Goal: Information Seeking & Learning: Understand process/instructions

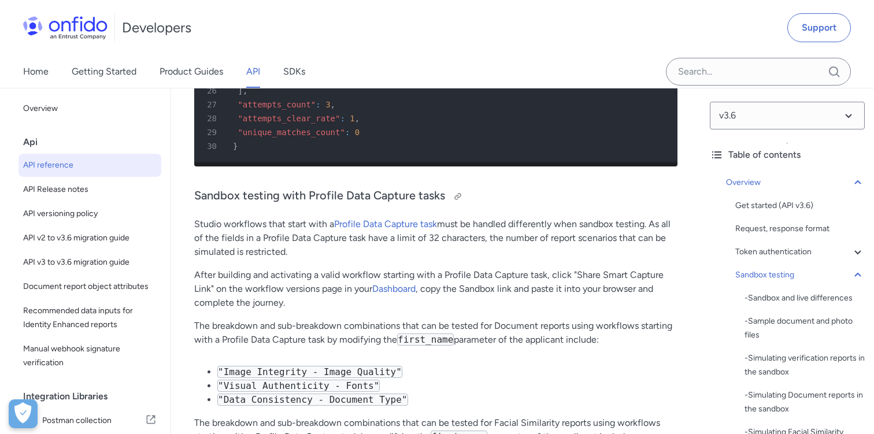
click at [539, 206] on h3 "Sandbox testing with Profile Data Capture tasks" at bounding box center [435, 196] width 483 height 18
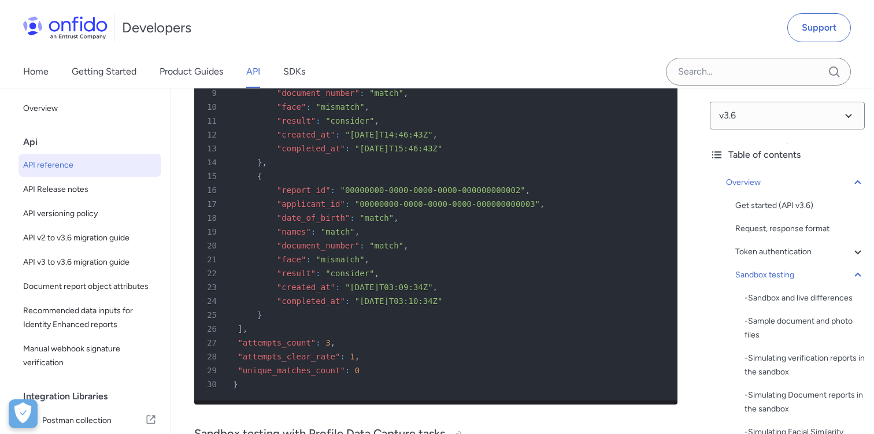
scroll to position [7712, 0]
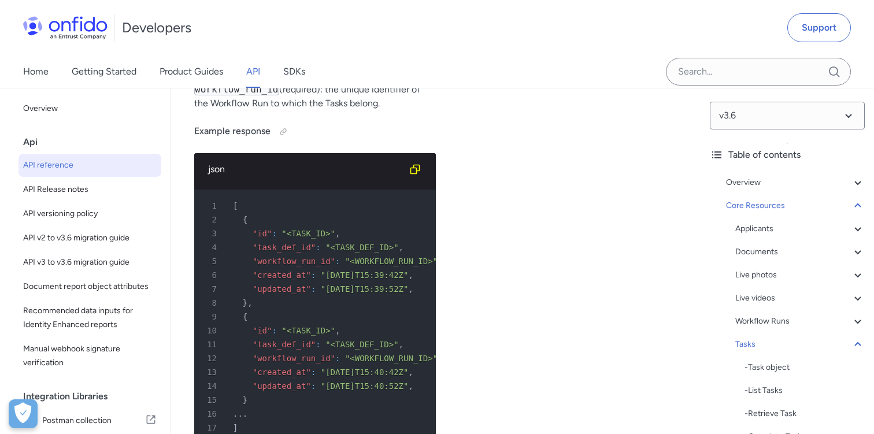
scroll to position [34496, 0]
drag, startPoint x: 486, startPoint y: 209, endPoint x: 640, endPoint y: 205, distance: 154.3
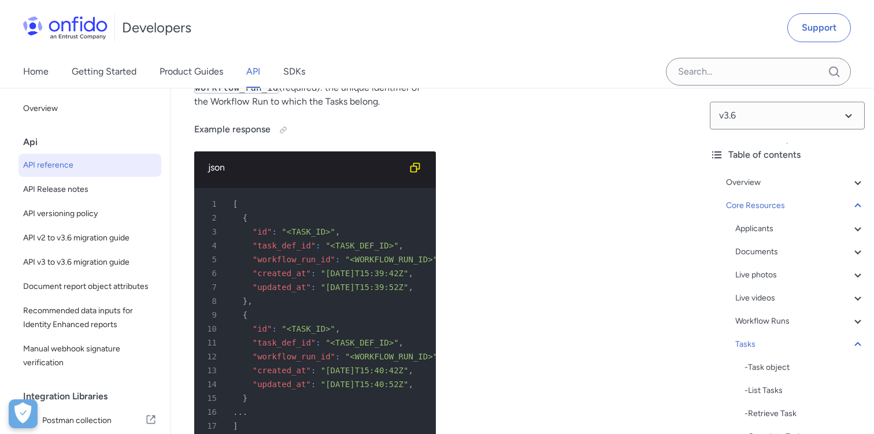
drag, startPoint x: 272, startPoint y: 219, endPoint x: 366, endPoint y: 220, distance: 94.8
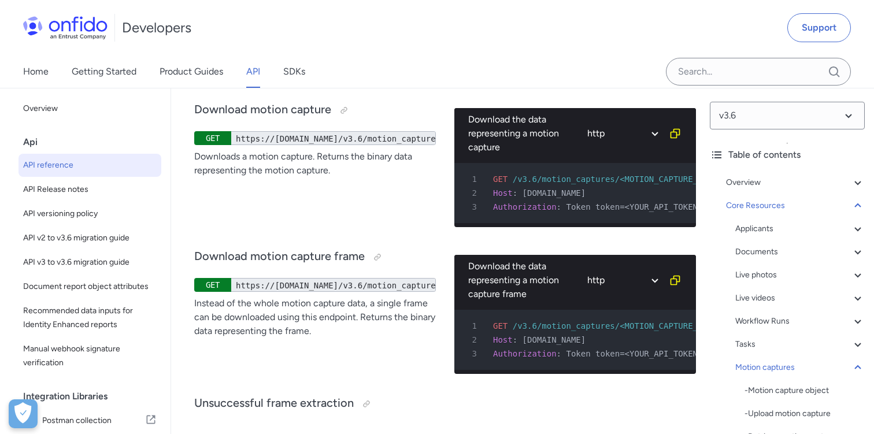
scroll to position [37051, 0]
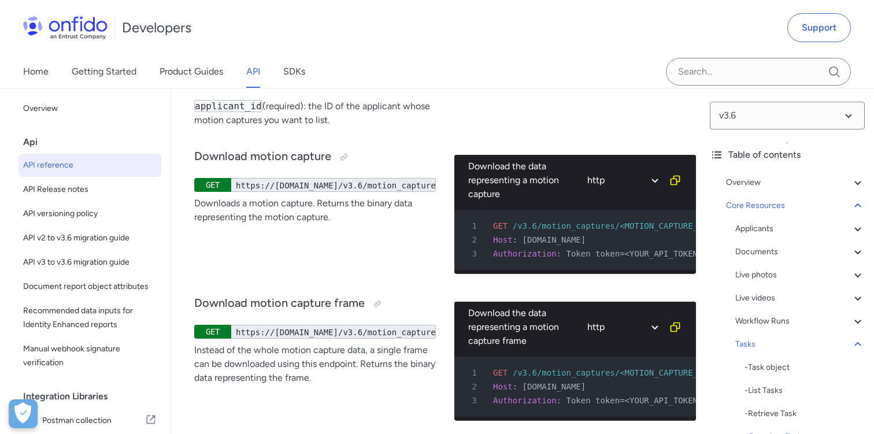
scroll to position [36986, 0]
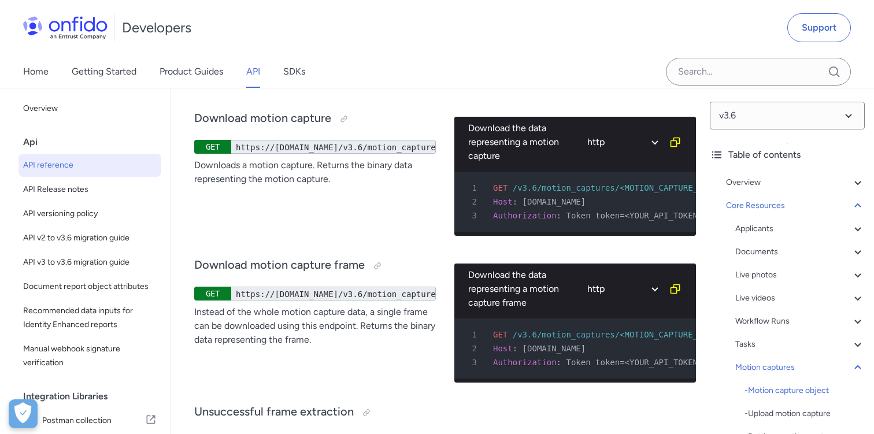
scroll to position [37036, 0]
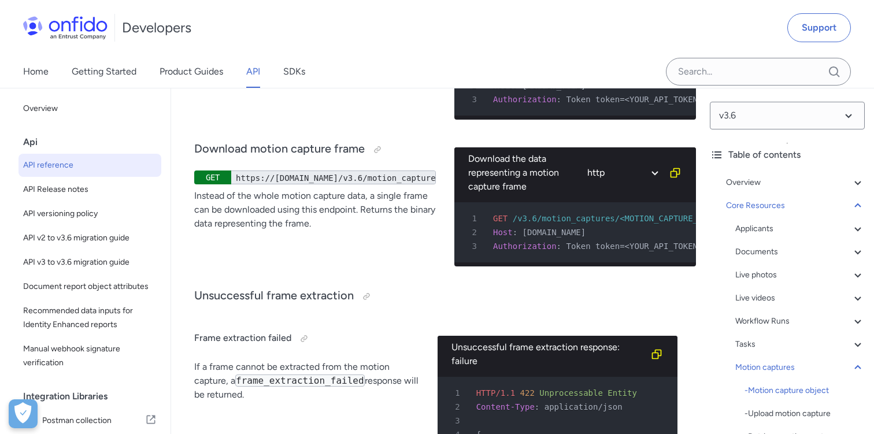
scroll to position [37148, 0]
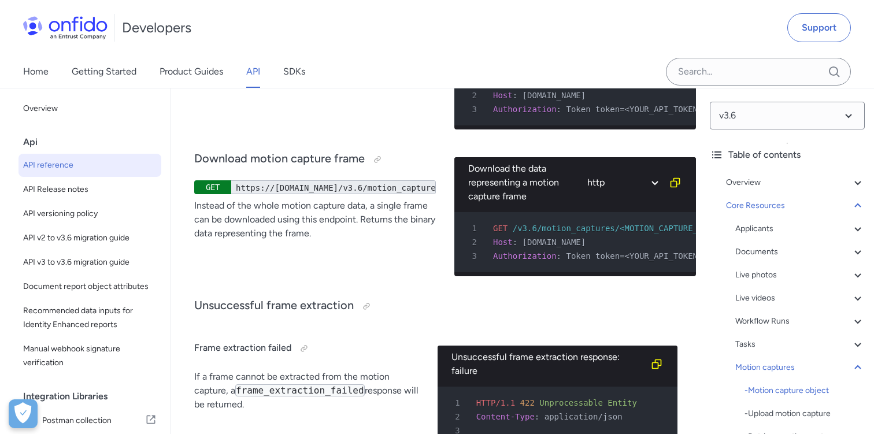
drag, startPoint x: 283, startPoint y: 284, endPoint x: 373, endPoint y: 285, distance: 90.7
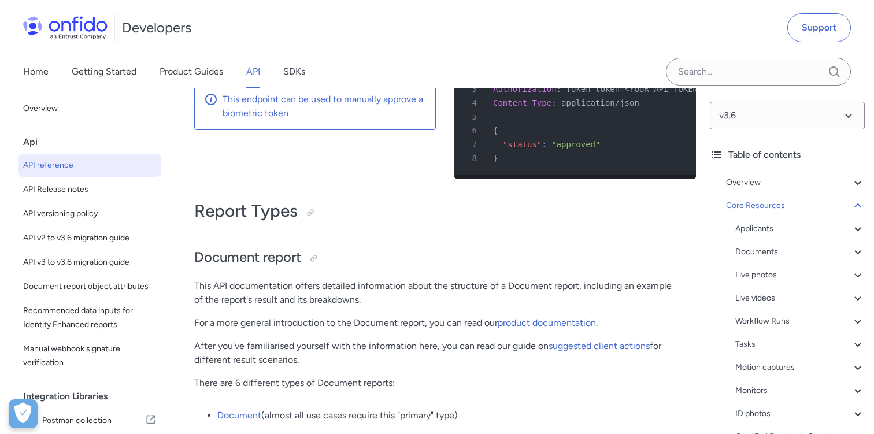
scroll to position [46035, 0]
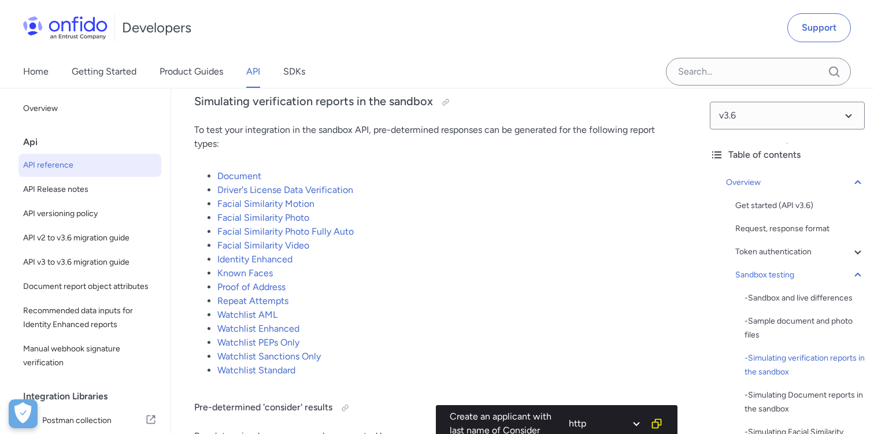
scroll to position [2459, 0]
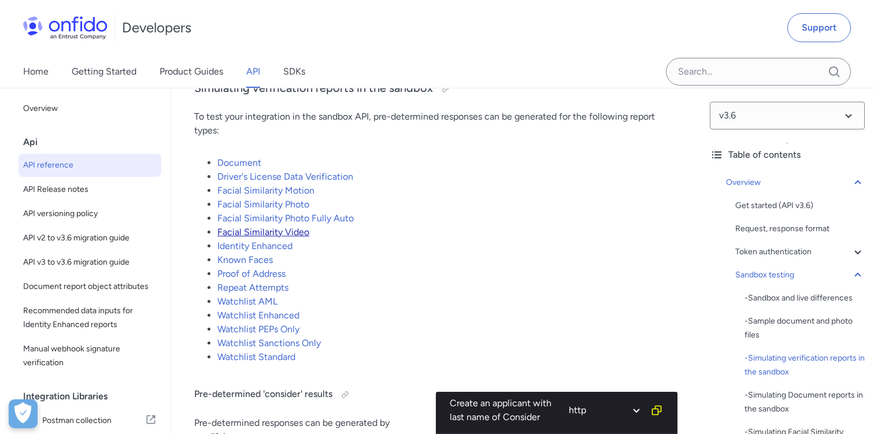
click at [276, 237] on link "Facial Similarity Video" at bounding box center [263, 232] width 92 height 11
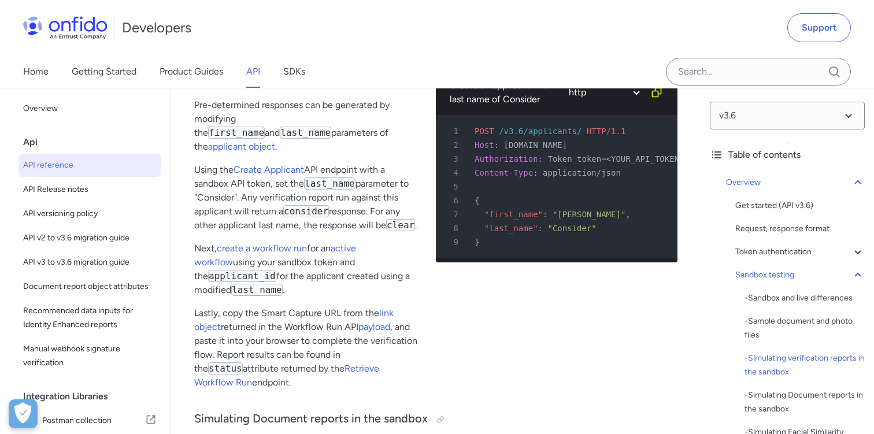
scroll to position [2783, 0]
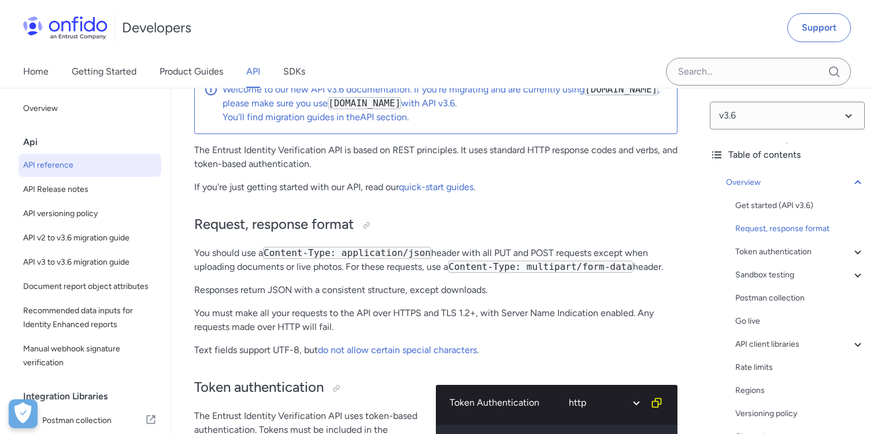
scroll to position [108, 0]
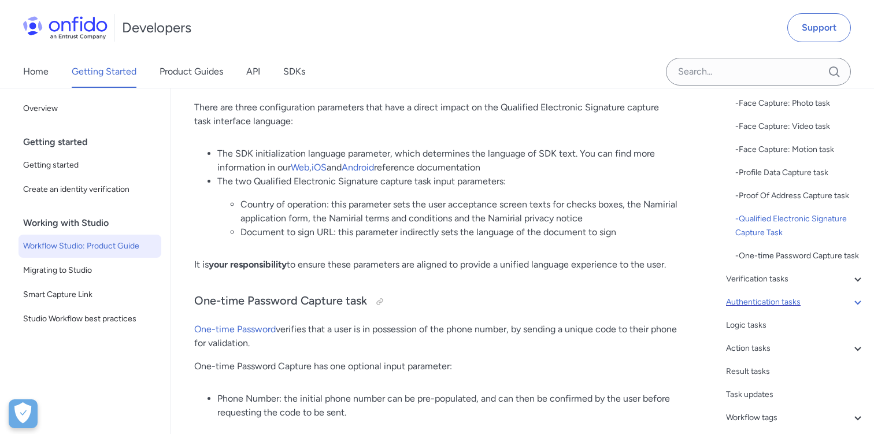
scroll to position [166, 0]
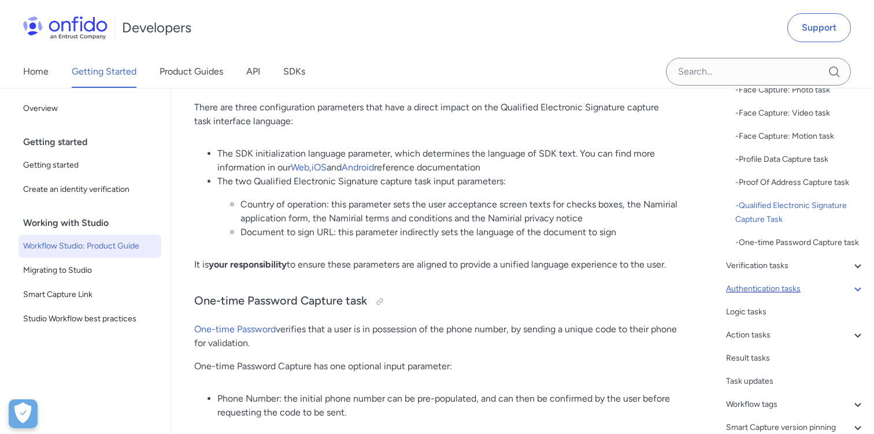
click at [857, 289] on icon at bounding box center [857, 289] width 6 height 4
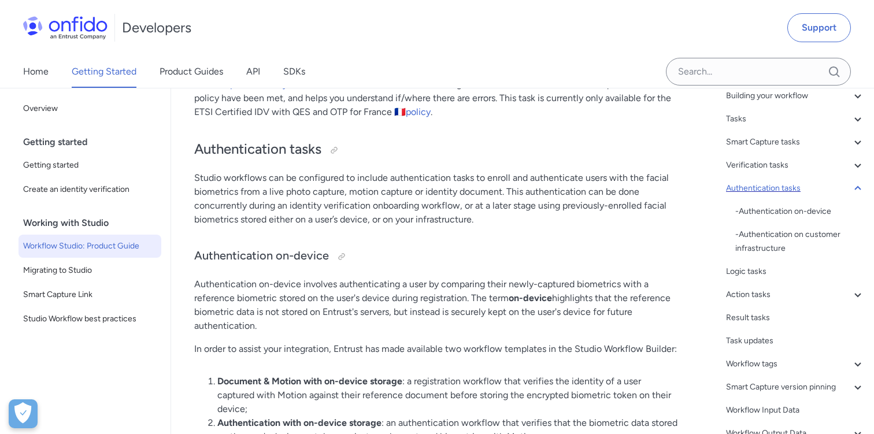
scroll to position [54, 0]
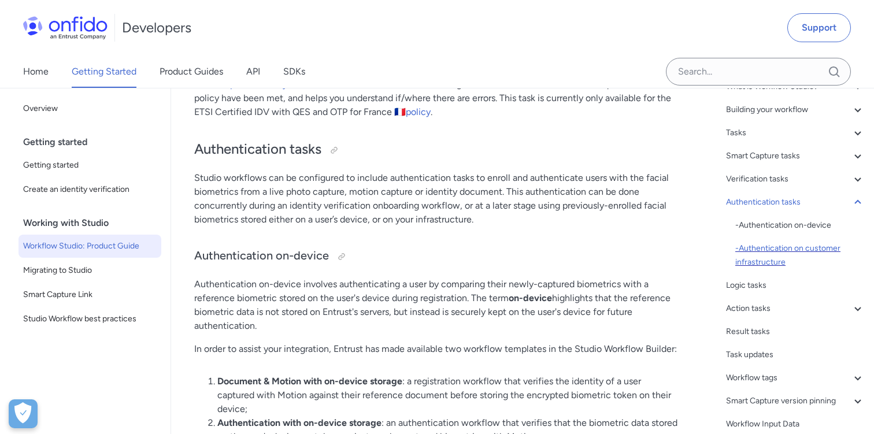
click at [770, 247] on div "- Authentication on customer infrastructure" at bounding box center [799, 256] width 129 height 28
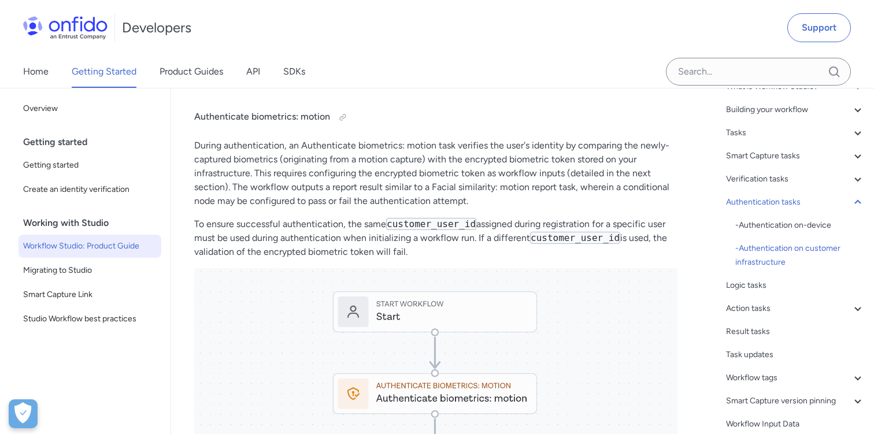
scroll to position [13912, 0]
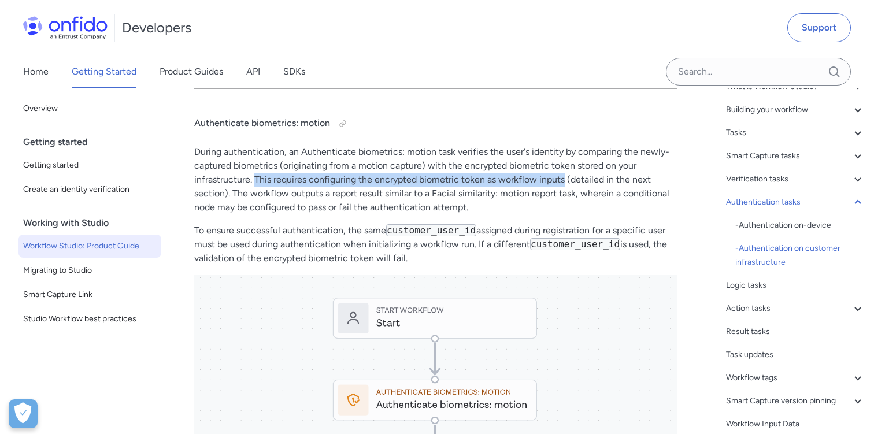
drag, startPoint x: 255, startPoint y: 204, endPoint x: 563, endPoint y: 206, distance: 308.6
click at [563, 206] on p "During authentication, an Authenticate biometrics: motion task verifies the use…" at bounding box center [435, 179] width 483 height 69
click at [587, 211] on p "During authentication, an Authenticate biometrics: motion task verifies the use…" at bounding box center [435, 179] width 483 height 69
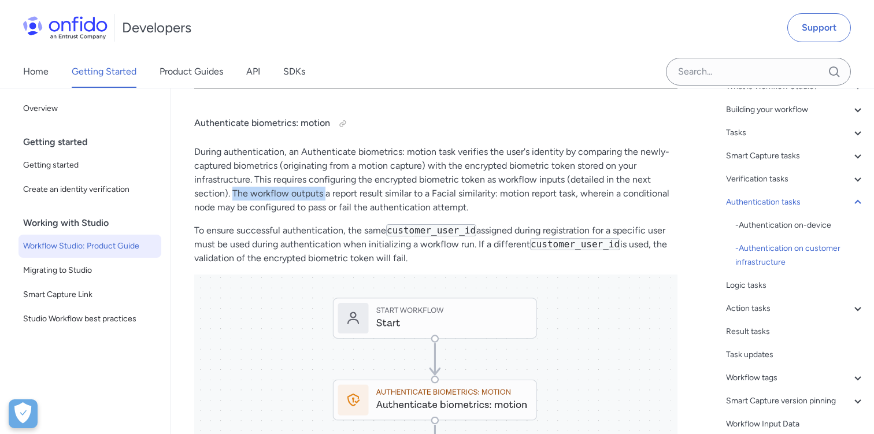
drag, startPoint x: 232, startPoint y: 217, endPoint x: 325, endPoint y: 217, distance: 92.5
click at [325, 214] on p "During authentication, an Authenticate biometrics: motion task verifies the use…" at bounding box center [435, 179] width 483 height 69
drag, startPoint x: 391, startPoint y: 256, endPoint x: 477, endPoint y: 257, distance: 86.1
click at [476, 236] on code "customer_user_id" at bounding box center [431, 230] width 90 height 12
drag, startPoint x: 619, startPoint y: 257, endPoint x: 672, endPoint y: 258, distance: 53.2
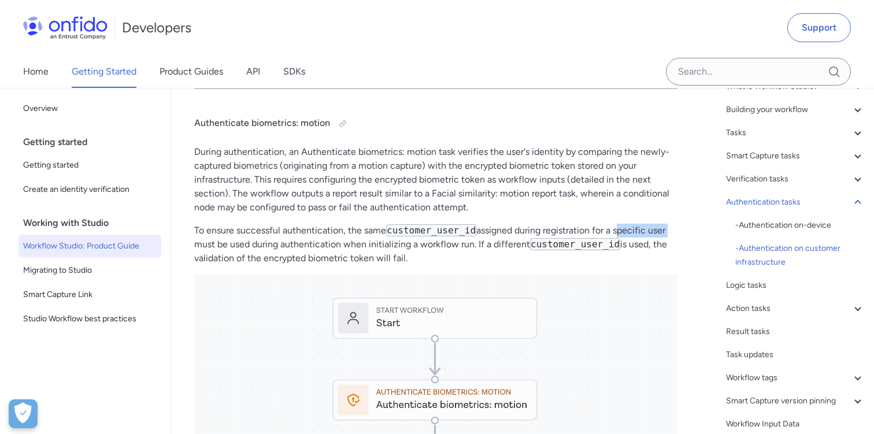
click at [672, 258] on p "To ensure successful authentication, the same customer_user_id assigned during …" at bounding box center [435, 245] width 483 height 42
drag, startPoint x: 255, startPoint y: 272, endPoint x: 334, endPoint y: 272, distance: 78.6
click at [334, 265] on p "To ensure successful authentication, the same customer_user_id assigned during …" at bounding box center [435, 245] width 483 height 42
drag, startPoint x: 369, startPoint y: 269, endPoint x: 470, endPoint y: 270, distance: 101.7
click at [470, 265] on p "To ensure successful authentication, the same customer_user_id assigned during …" at bounding box center [435, 245] width 483 height 42
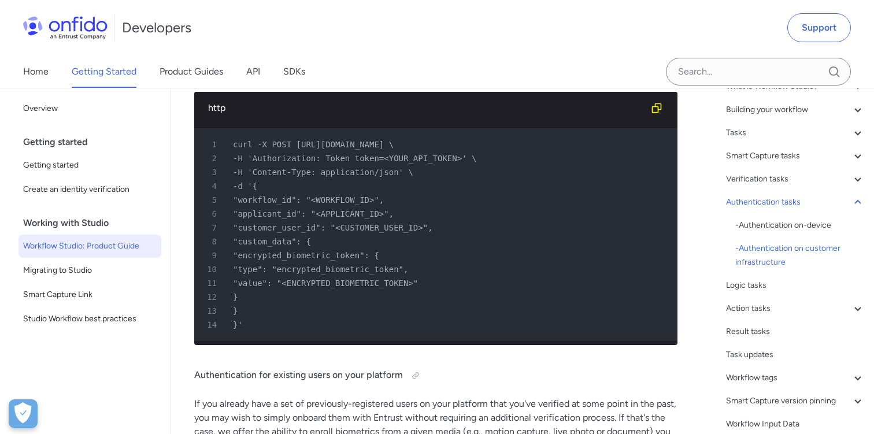
scroll to position [14944, 0]
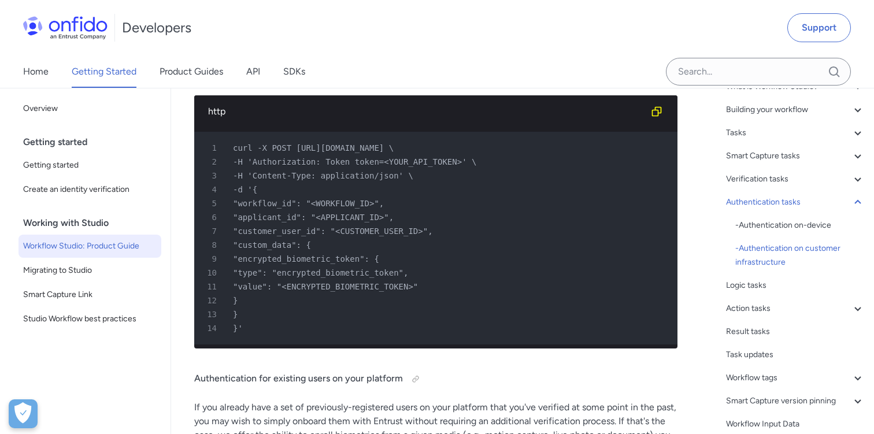
drag, startPoint x: 448, startPoint y: 173, endPoint x: 510, endPoint y: 173, distance: 61.8
click at [394, 153] on span "curl -X POST https://api.eu.onfido.com/v3.6/workflow_runs \" at bounding box center [313, 147] width 161 height 9
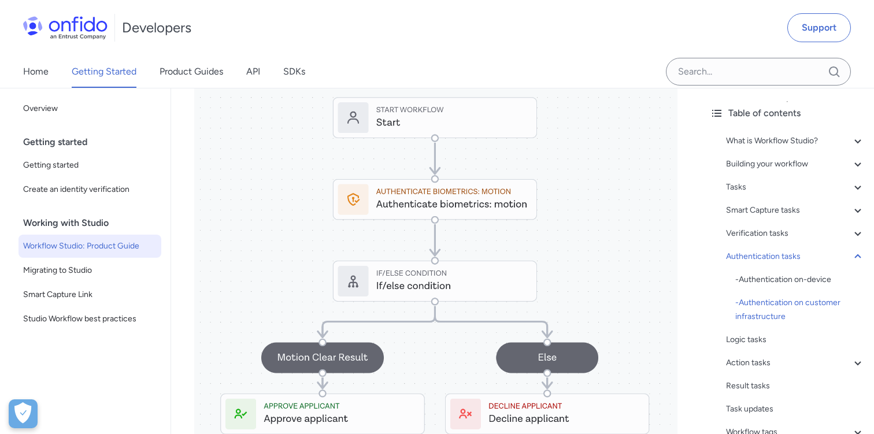
scroll to position [14098, 0]
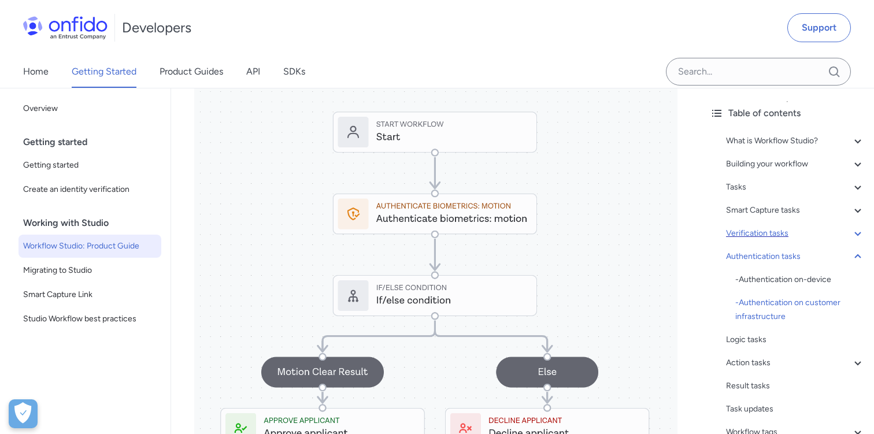
click at [856, 234] on icon at bounding box center [857, 234] width 6 height 4
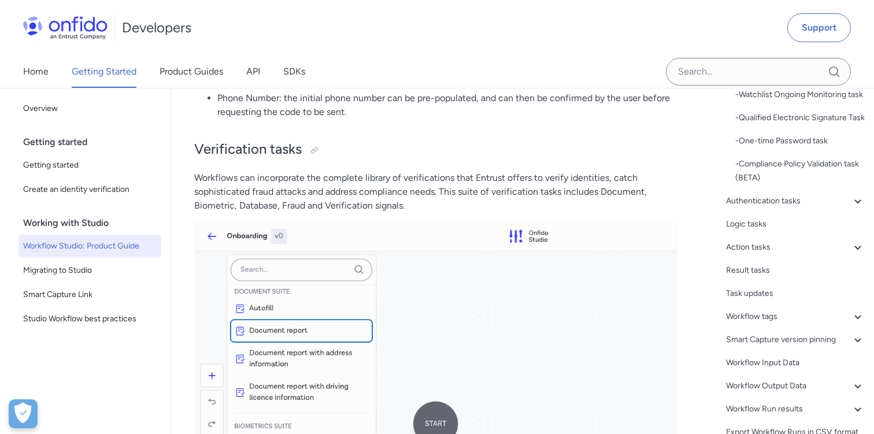
scroll to position [413, 0]
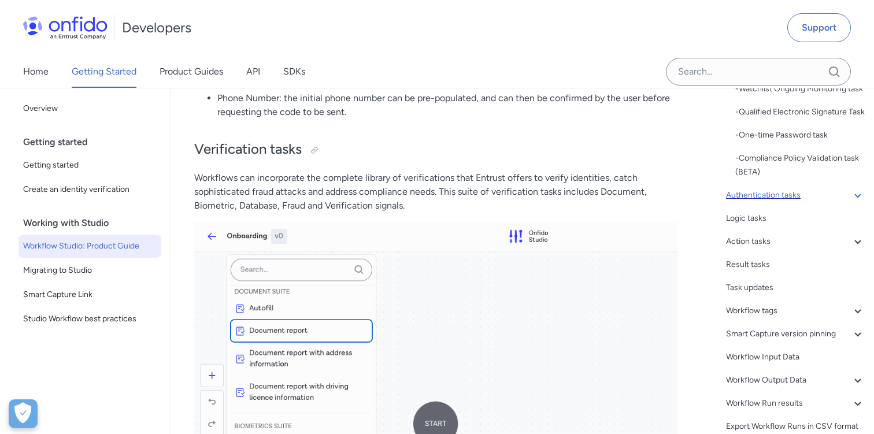
click at [857, 202] on icon at bounding box center [858, 195] width 14 height 14
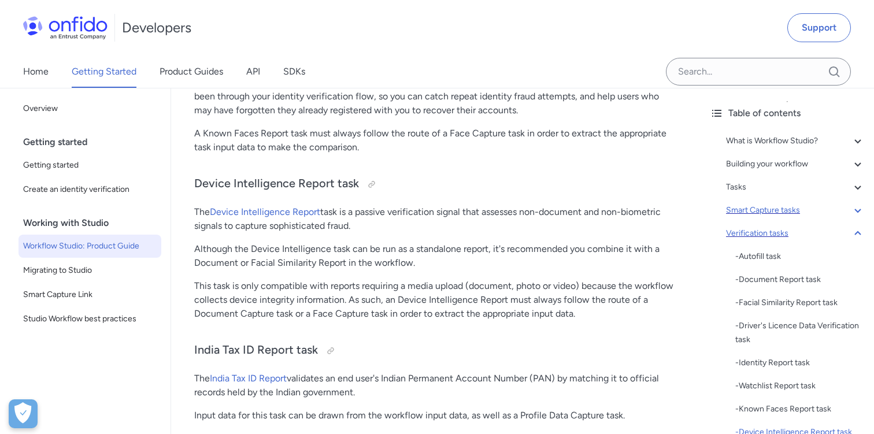
click at [860, 210] on icon at bounding box center [858, 210] width 14 height 14
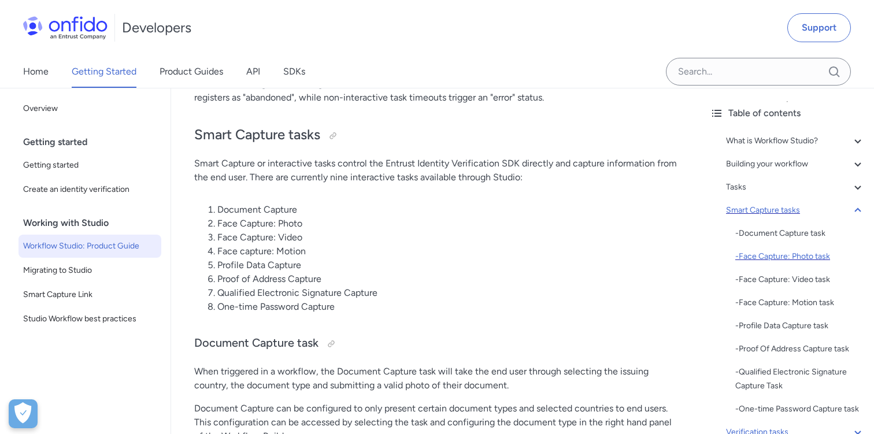
click at [804, 255] on div "- Face Capture: Photo task" at bounding box center [799, 257] width 129 height 14
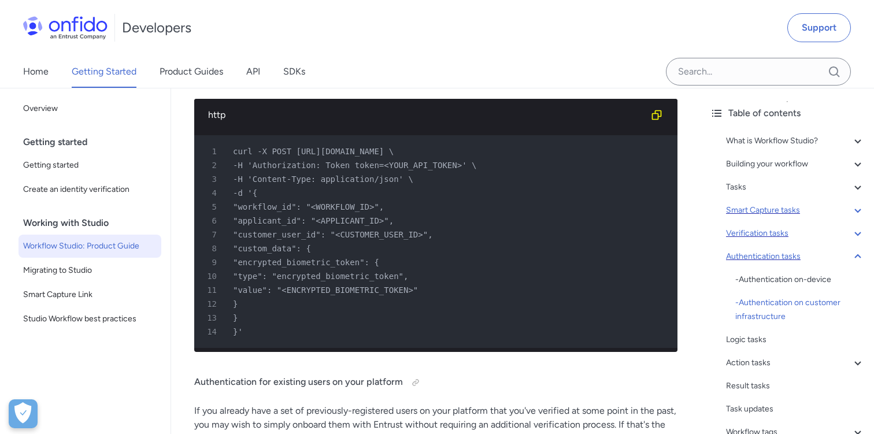
scroll to position [14924, 0]
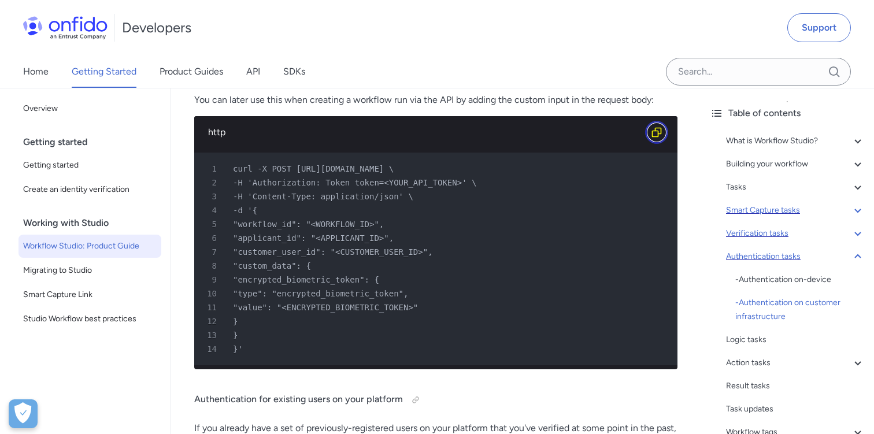
click at [655, 138] on icon "Copy code snippet button" at bounding box center [657, 133] width 12 height 12
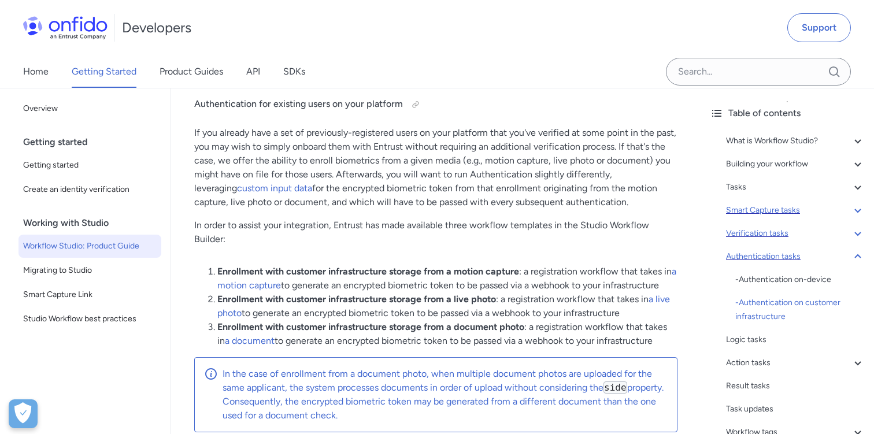
scroll to position [15219, 0]
drag, startPoint x: 458, startPoint y: 352, endPoint x: 526, endPoint y: 352, distance: 68.8
click at [526, 347] on li "Enrollment with customer infrastructure storage from a document photo : a regis…" at bounding box center [447, 334] width 460 height 28
click at [537, 347] on li "Enrollment with customer infrastructure storage from a document photo : a regis…" at bounding box center [447, 334] width 460 height 28
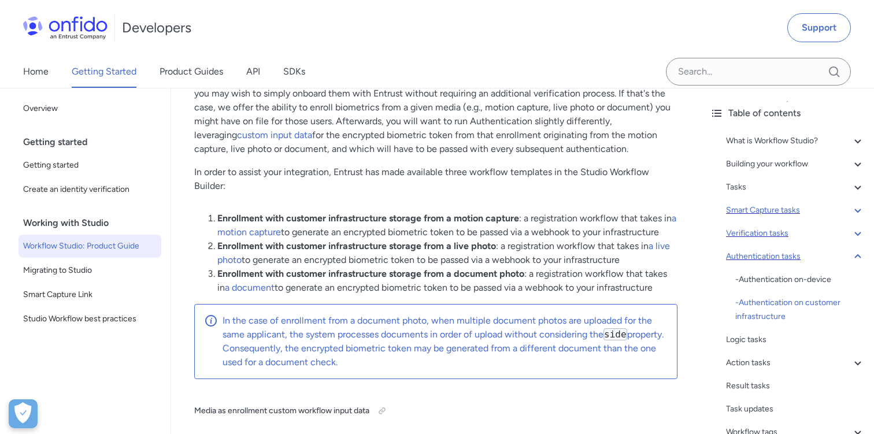
scroll to position [15274, 0]
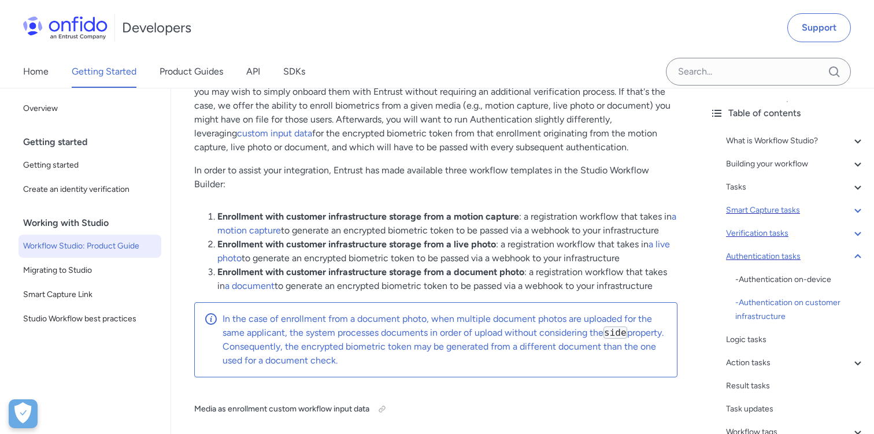
click at [483, 265] on li "Enrollment with customer infrastructure storage from a live photo : a registrat…" at bounding box center [447, 251] width 460 height 28
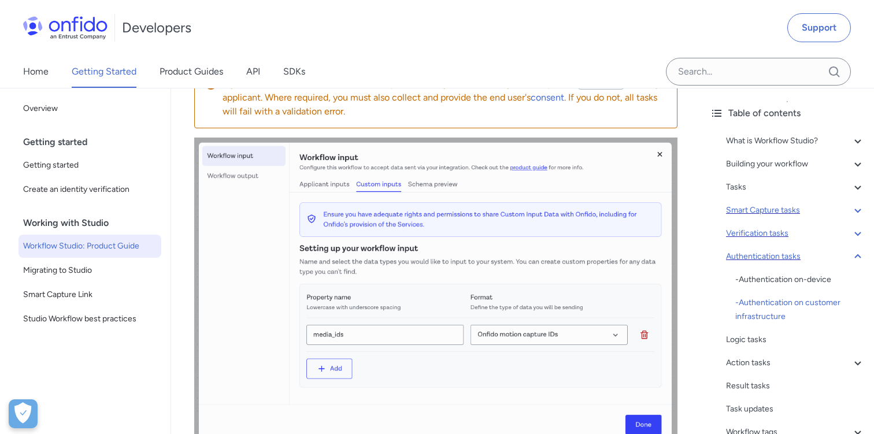
scroll to position [15720, 0]
